Goal: Check status: Check status

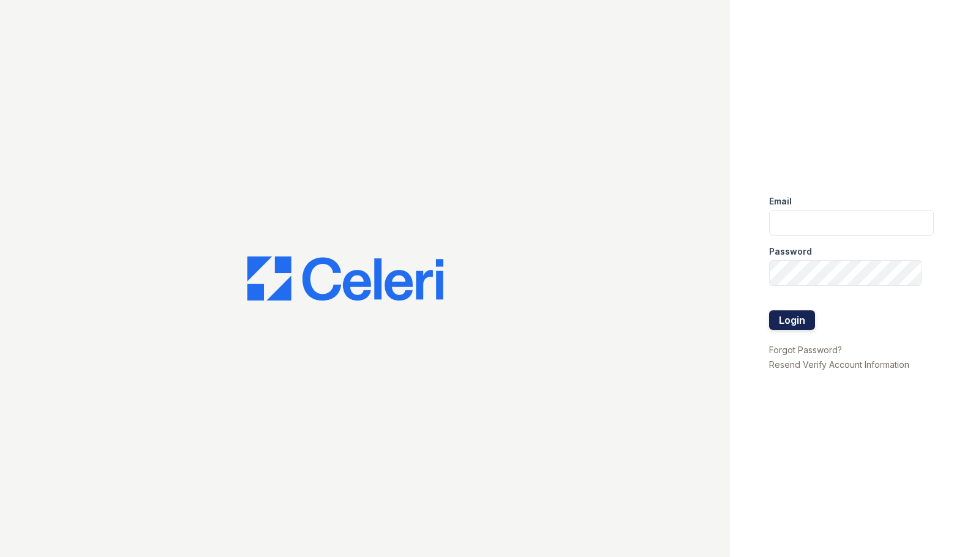
type input "ebetriolo@trinity-pm.com"
click at [802, 317] on button "Login" at bounding box center [792, 320] width 46 height 20
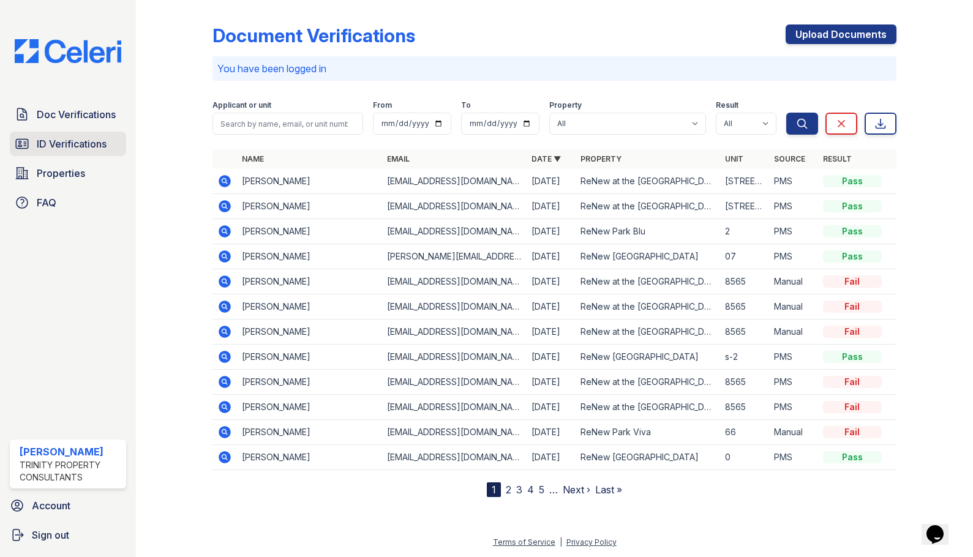
click at [108, 151] on link "ID Verifications" at bounding box center [68, 144] width 116 height 24
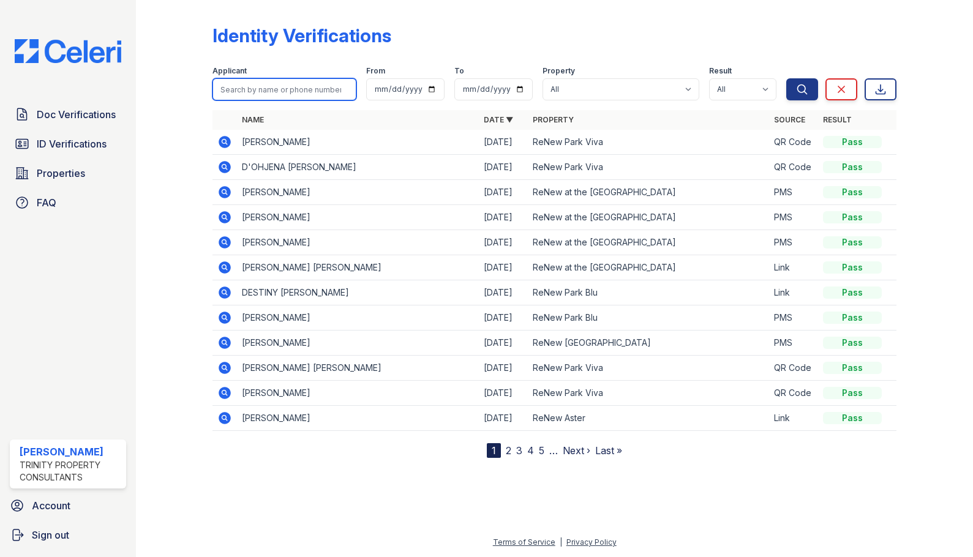
click at [277, 85] on input "search" at bounding box center [285, 89] width 144 height 22
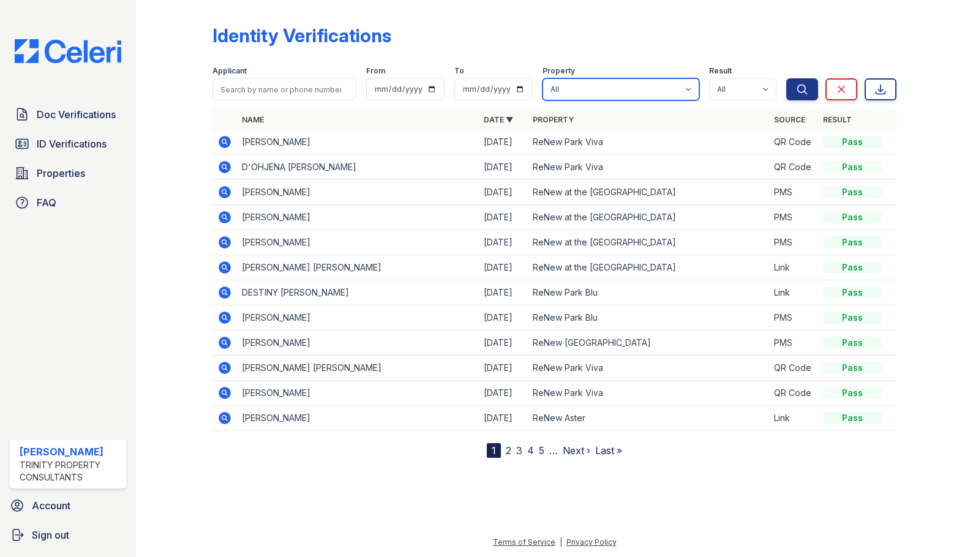
click at [592, 92] on select "All ReNew Aster ReNew at the Delta ReNew Avery Park ReNew Park Blu ReNew Park V…" at bounding box center [621, 89] width 157 height 22
select select "33"
click at [544, 78] on select "All ReNew Aster ReNew at the [GEOGRAPHIC_DATA] [GEOGRAPHIC_DATA] Blu [GEOGRAPHI…" at bounding box center [621, 89] width 157 height 22
click at [788, 92] on button "Search" at bounding box center [802, 89] width 32 height 22
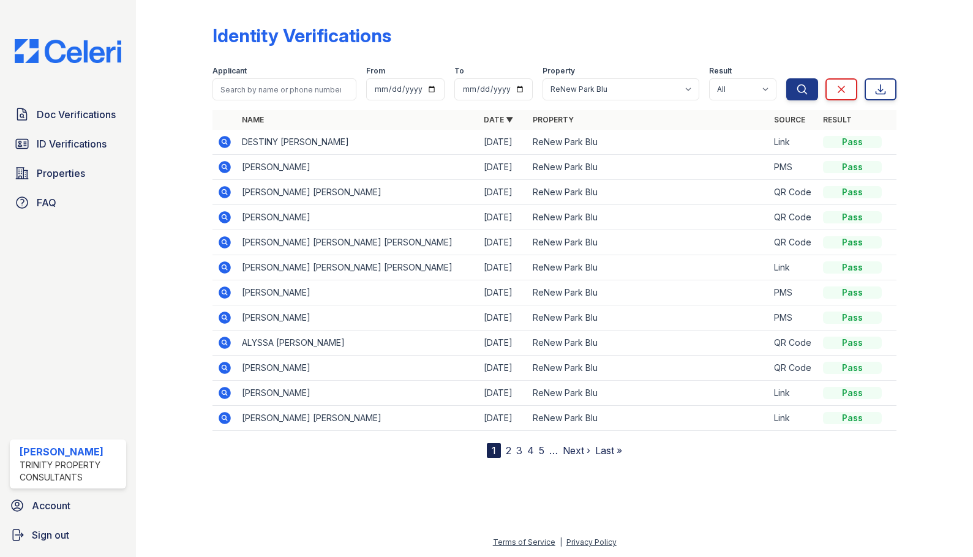
click at [226, 244] on icon at bounding box center [225, 242] width 12 height 12
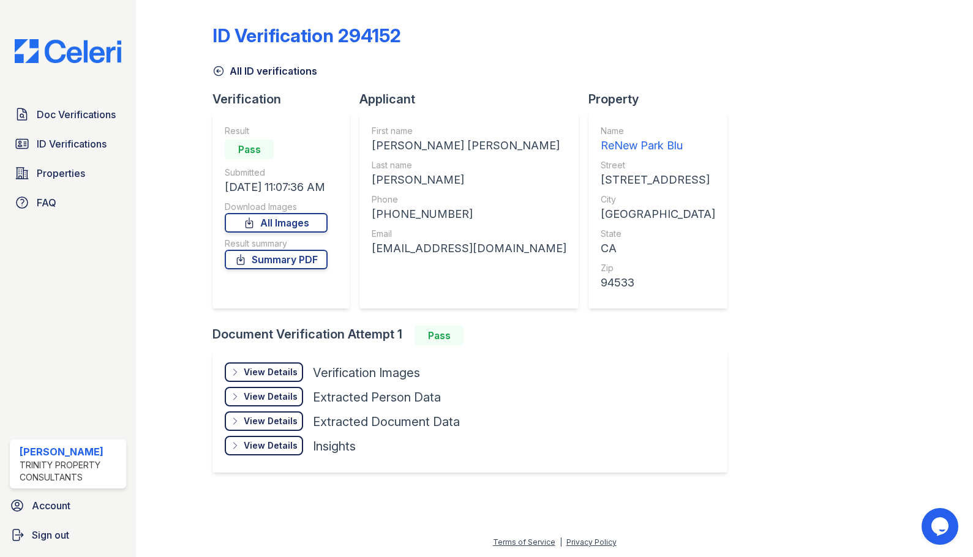
click at [263, 367] on div "View Details" at bounding box center [271, 372] width 54 height 12
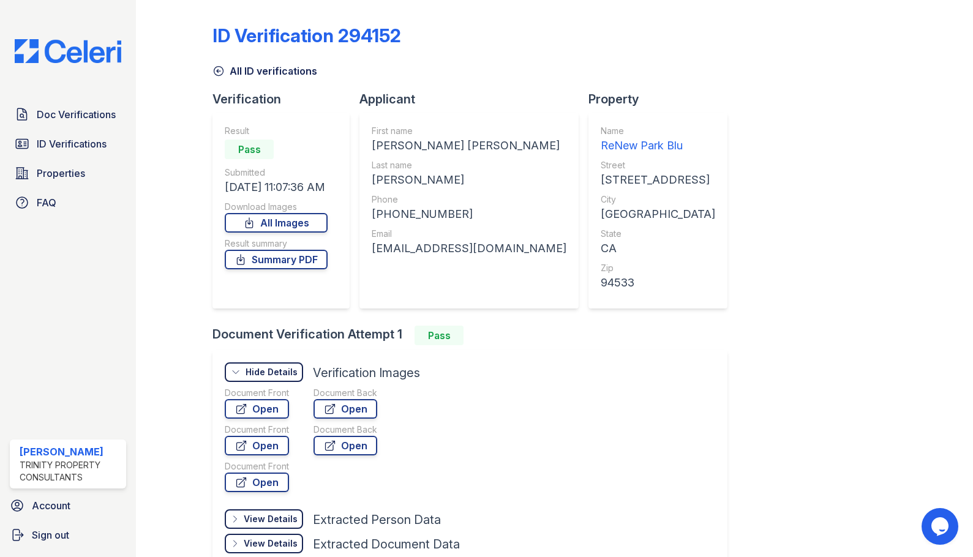
scroll to position [97, 0]
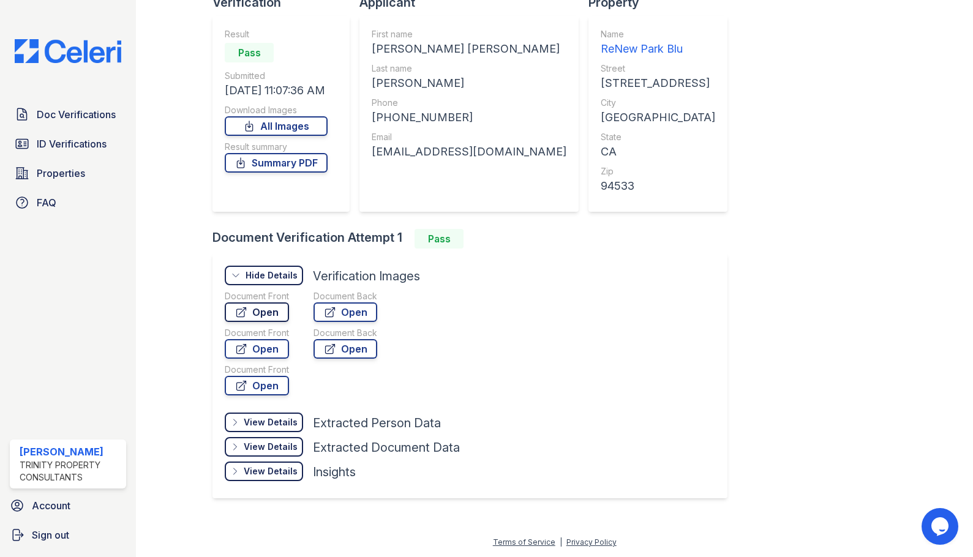
click at [258, 313] on link "Open" at bounding box center [257, 313] width 64 height 20
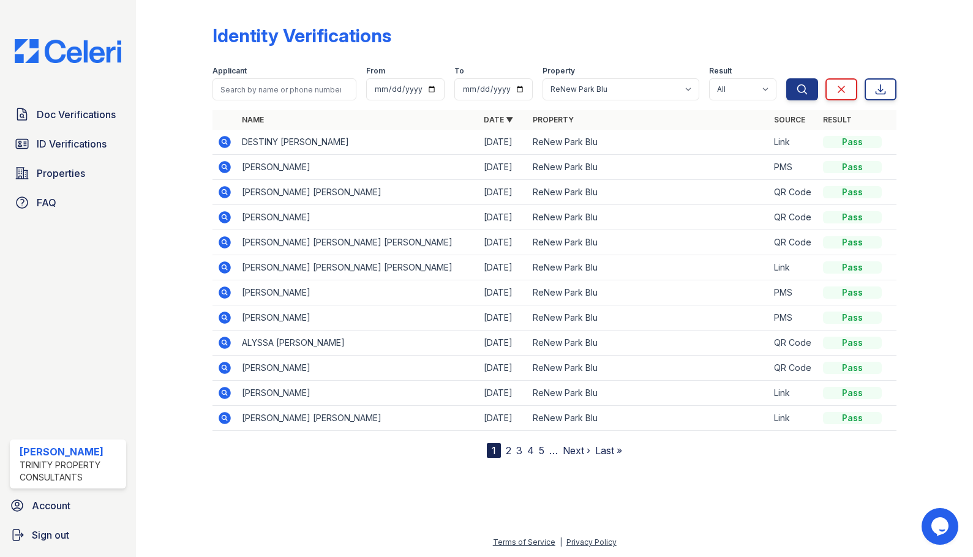
click at [227, 292] on icon at bounding box center [224, 292] width 15 height 15
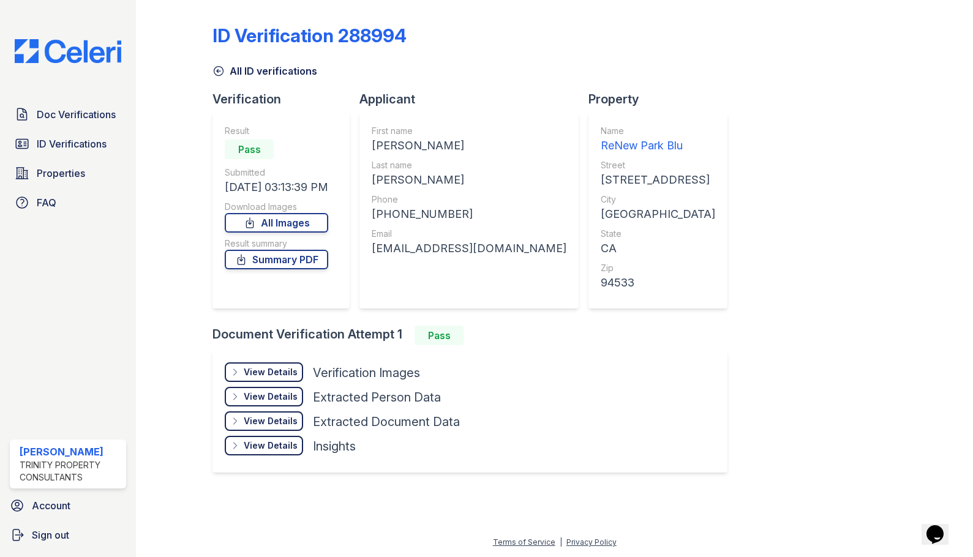
click at [261, 374] on div "View Details" at bounding box center [271, 372] width 54 height 12
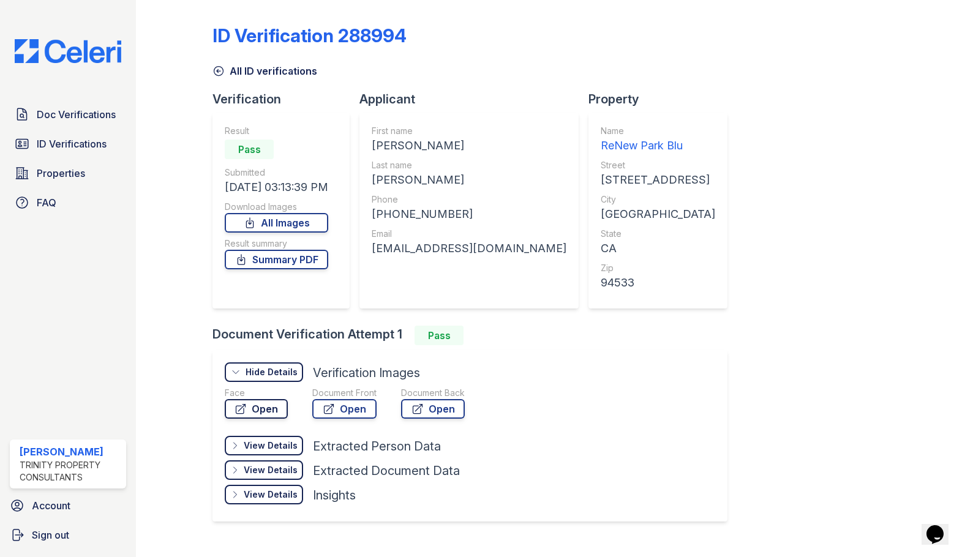
click at [250, 414] on link "Open" at bounding box center [256, 409] width 63 height 20
click at [96, 119] on span "Doc Verifications" at bounding box center [76, 114] width 79 height 15
click at [97, 138] on span "ID Verifications" at bounding box center [72, 144] width 70 height 15
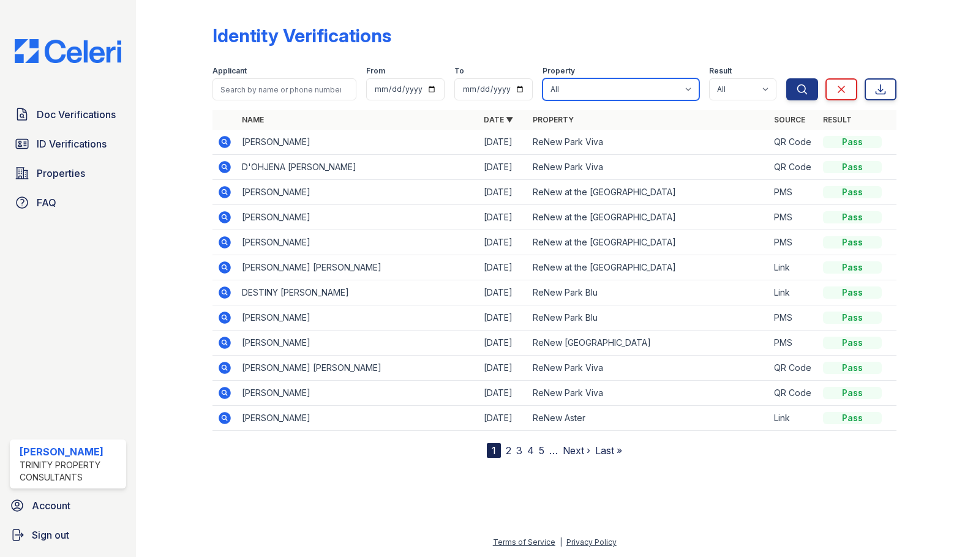
drag, startPoint x: 607, startPoint y: 91, endPoint x: 598, endPoint y: 98, distance: 11.9
click at [607, 91] on select "All ReNew Aster ReNew at the [GEOGRAPHIC_DATA] [GEOGRAPHIC_DATA] Blu [GEOGRAPHI…" at bounding box center [621, 89] width 157 height 22
select select "33"
click at [544, 78] on select "All ReNew Aster ReNew at the [GEOGRAPHIC_DATA] [GEOGRAPHIC_DATA] Blu [GEOGRAPHI…" at bounding box center [621, 89] width 157 height 22
click at [803, 96] on button "Search" at bounding box center [802, 89] width 32 height 22
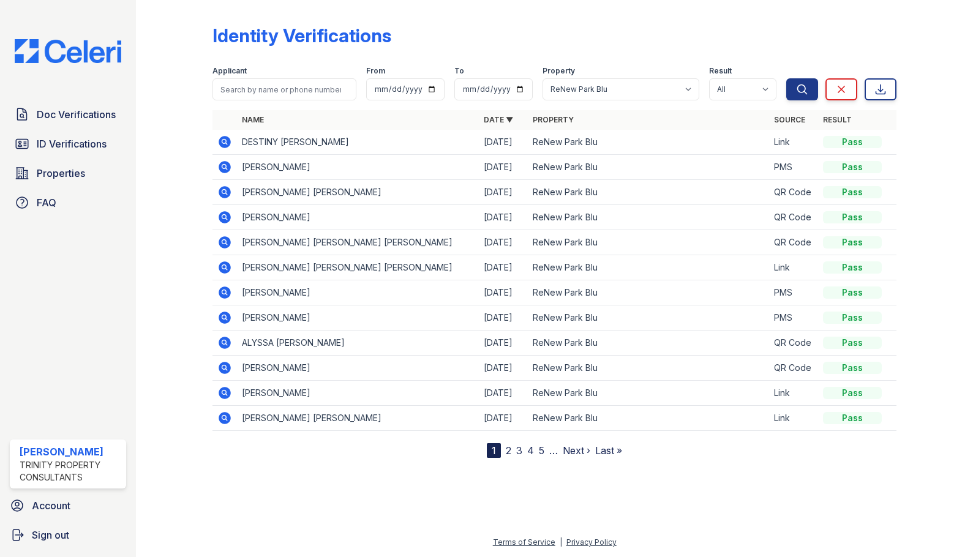
click at [225, 142] on icon at bounding box center [224, 141] width 3 height 3
click at [652, 89] on select "All ReNew Aster ReNew at the [GEOGRAPHIC_DATA] [GEOGRAPHIC_DATA] Blu [GEOGRAPHI…" at bounding box center [621, 89] width 157 height 22
select select "32"
click at [544, 78] on select "All ReNew Aster ReNew at the [GEOGRAPHIC_DATA] [GEOGRAPHIC_DATA] Blu [GEOGRAPHI…" at bounding box center [621, 89] width 157 height 22
click at [786, 93] on button "Search" at bounding box center [802, 89] width 32 height 22
